Goal: Transaction & Acquisition: Download file/media

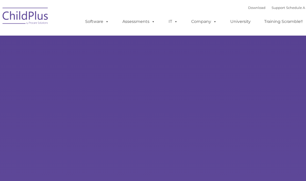
type input ""
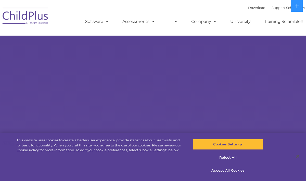
select select "MEDIUM"
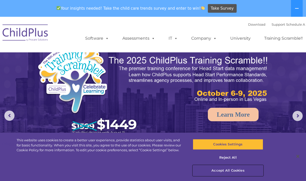
click at [232, 169] on button "Accept All Cookies" at bounding box center [228, 171] width 70 height 11
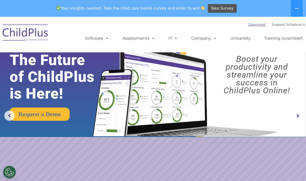
click at [253, 25] on link "Download" at bounding box center [256, 24] width 17 height 4
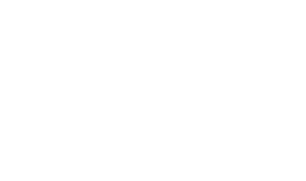
click at [0, 0] on html at bounding box center [0, 0] width 0 height 0
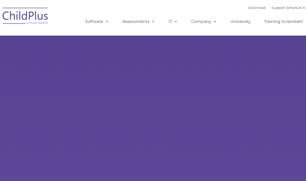
type input ""
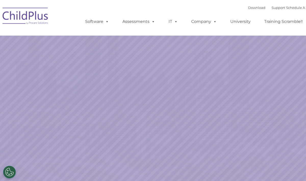
select select "MEDIUM"
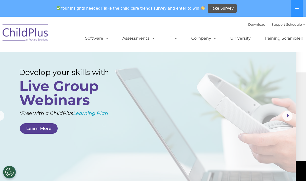
scroll to position [0, 10]
click at [250, 25] on link "Download" at bounding box center [256, 24] width 17 height 4
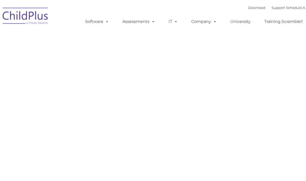
type input ""
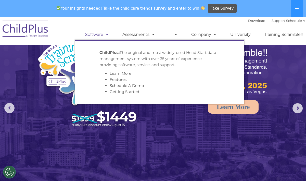
click at [105, 36] on span at bounding box center [106, 34] width 6 height 5
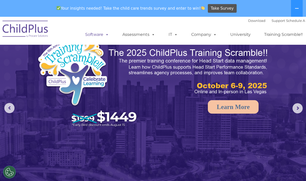
click at [105, 36] on span at bounding box center [106, 34] width 6 height 5
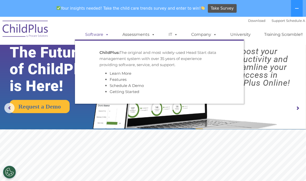
click at [99, 35] on link "Software" at bounding box center [97, 35] width 34 height 10
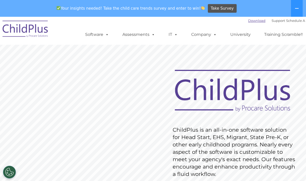
click at [255, 20] on link "Download" at bounding box center [256, 21] width 17 height 4
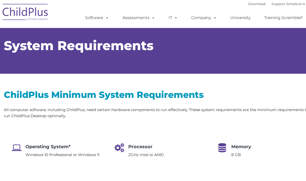
click at [175, 140] on div "Operating System* Windows 10 Professional or Windows 11 Processor 2GHz Intel or…" at bounding box center [158, 166] width 308 height 76
type input ""
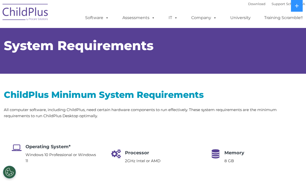
select select "MEDIUM"
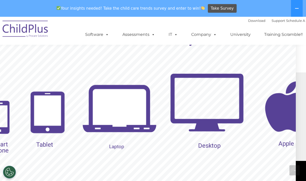
scroll to position [544, 10]
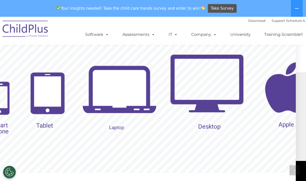
click at [117, 100] on img at bounding box center [119, 91] width 74 height 74
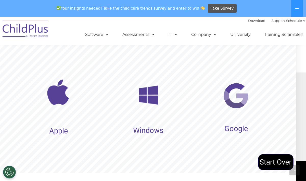
click at [60, 97] on img at bounding box center [58, 92] width 37 height 37
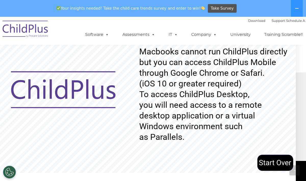
click at [281, 163] on img at bounding box center [275, 163] width 36 height 19
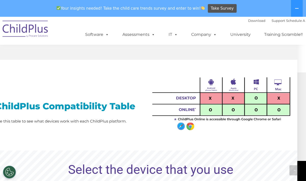
scroll to position [395, 9]
click at [231, 110] on img at bounding box center [220, 101] width 145 height 64
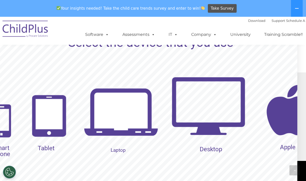
scroll to position [522, 9]
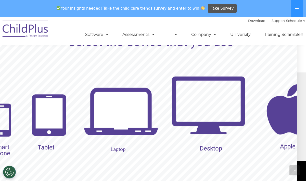
click at [113, 120] on img at bounding box center [121, 113] width 74 height 74
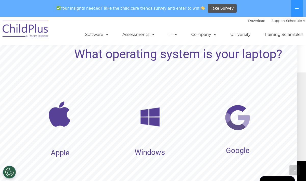
click at [57, 120] on img at bounding box center [59, 114] width 37 height 37
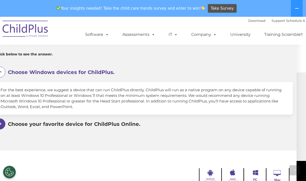
scroll to position [276, 9]
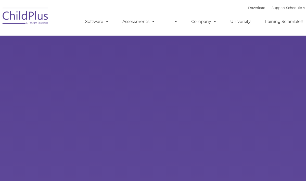
type input ""
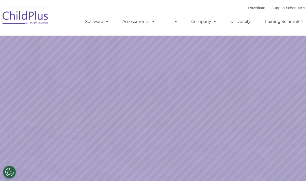
select select "MEDIUM"
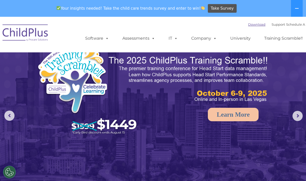
click at [251, 25] on link "Download" at bounding box center [256, 24] width 17 height 4
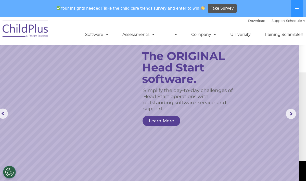
scroll to position [0, 7]
